Goal: Find specific page/section: Find specific page/section

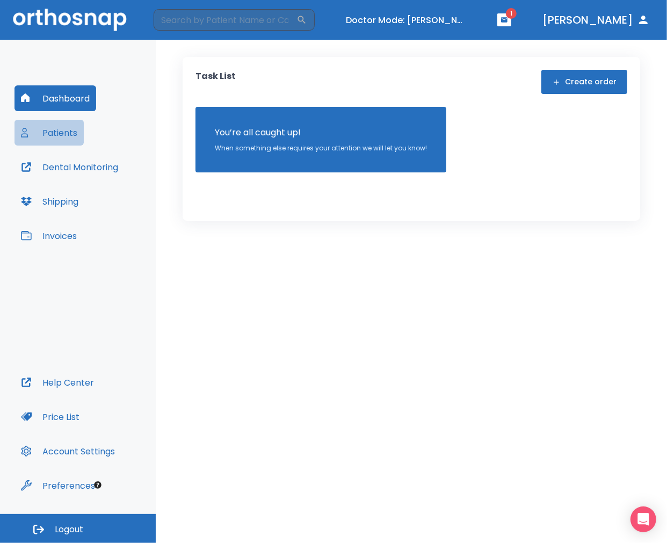
click at [63, 140] on button "Patients" at bounding box center [49, 133] width 69 height 26
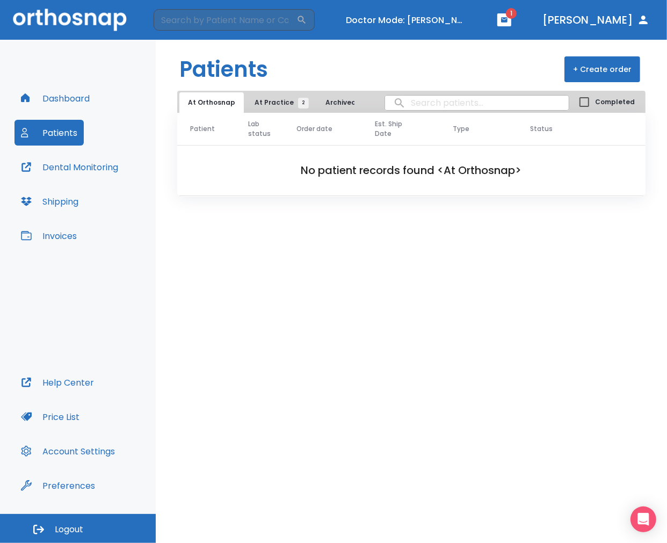
click at [259, 104] on span "At Practice 2" at bounding box center [279, 103] width 49 height 10
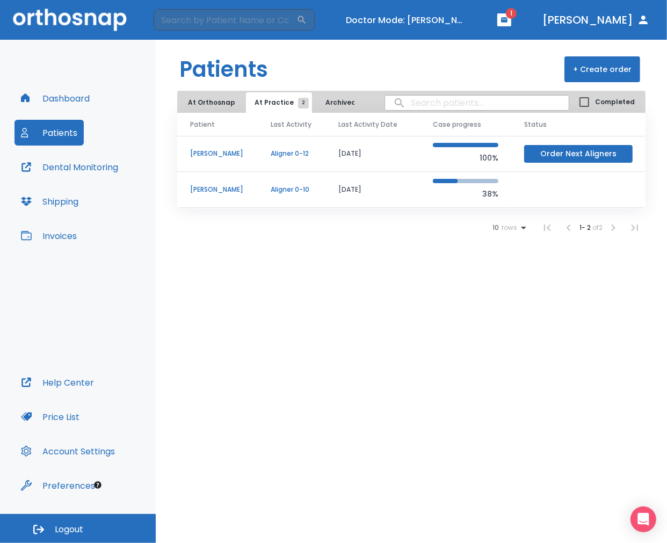
click at [331, 103] on button "Archived" at bounding box center [341, 102] width 54 height 20
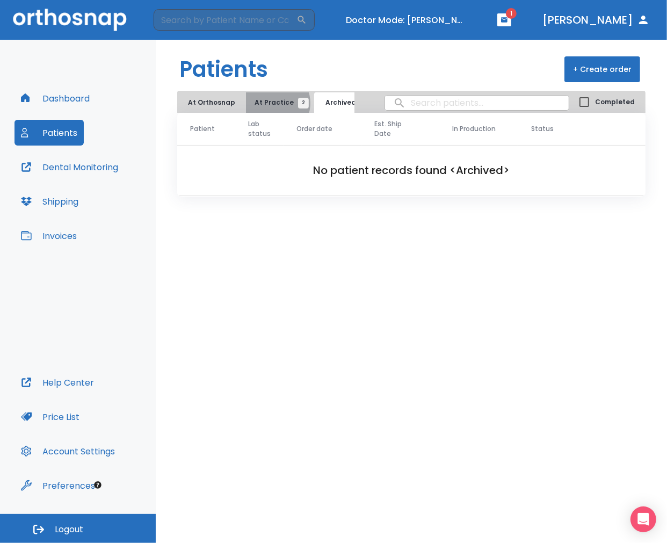
click at [270, 103] on span "At Practice 2" at bounding box center [279, 103] width 49 height 10
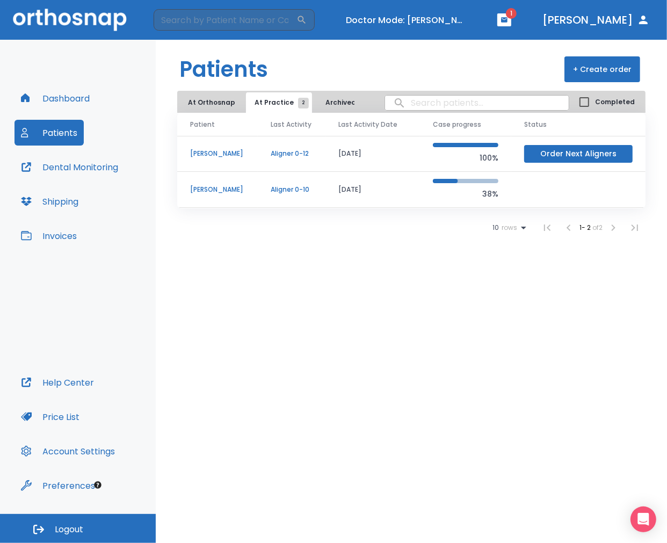
click at [161, 304] on div "Patients + Create order At Orthosnap At Practice 2 Archived Completed Patient L…" at bounding box center [412, 292] width 512 height 504
click at [456, 20] on button "Turn off Doctor mode" at bounding box center [406, 20] width 129 height 18
